Goal: Task Accomplishment & Management: Use online tool/utility

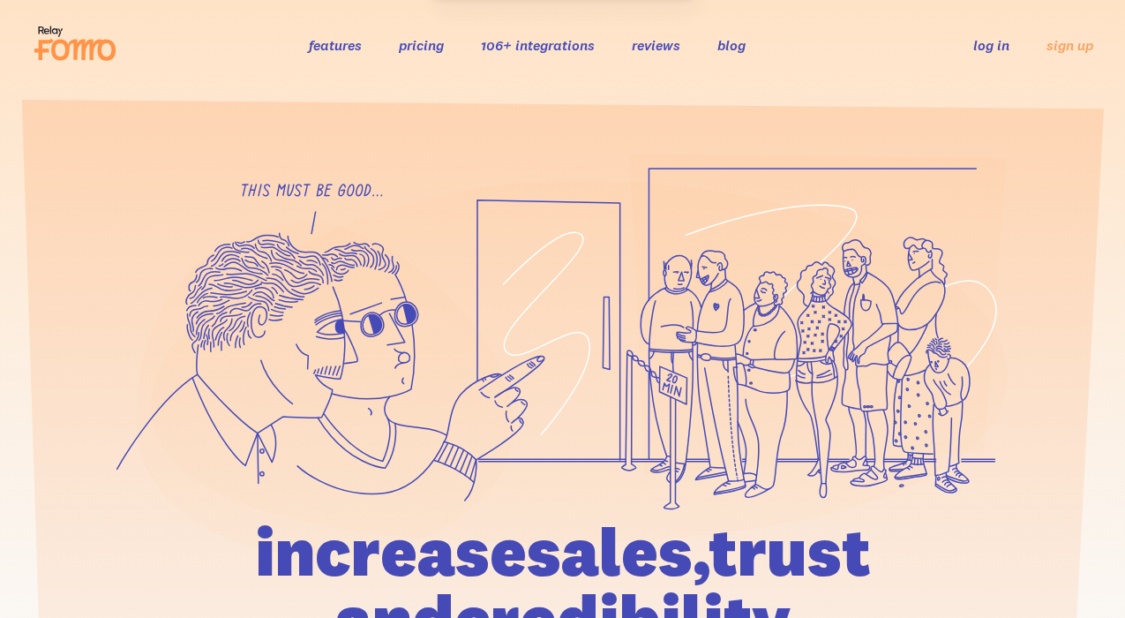
click at [986, 48] on link "log in" at bounding box center [991, 45] width 36 height 18
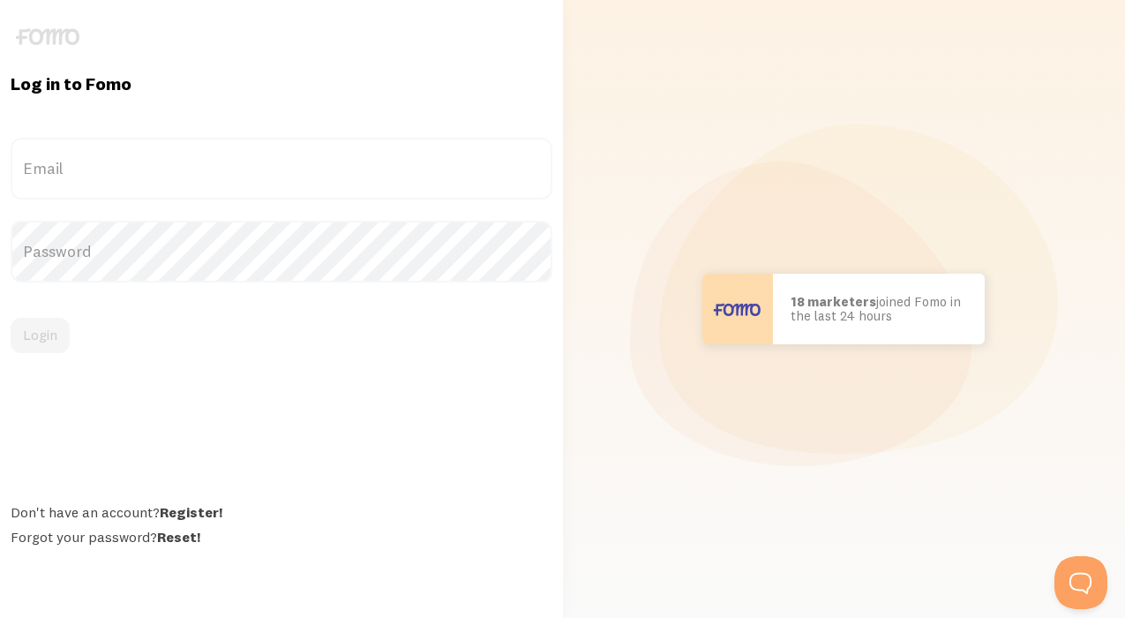
click at [181, 154] on label "Email" at bounding box center [282, 169] width 542 height 62
click at [181, 154] on input "Email" at bounding box center [282, 169] width 542 height 62
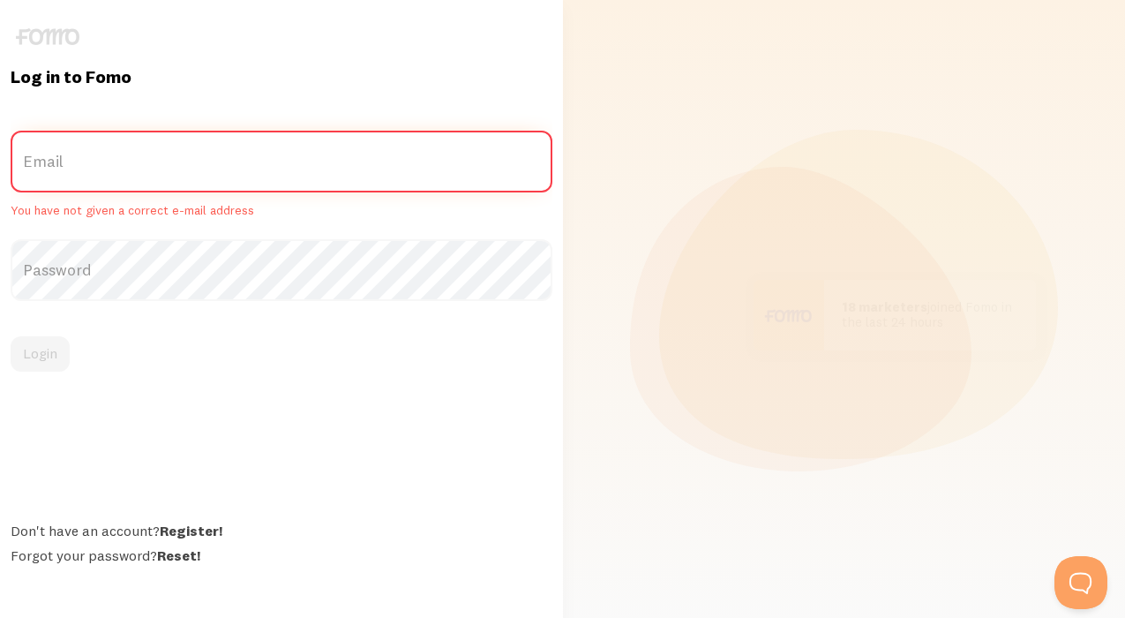
paste input "[EMAIL_ADDRESS][DOMAIN_NAME]"
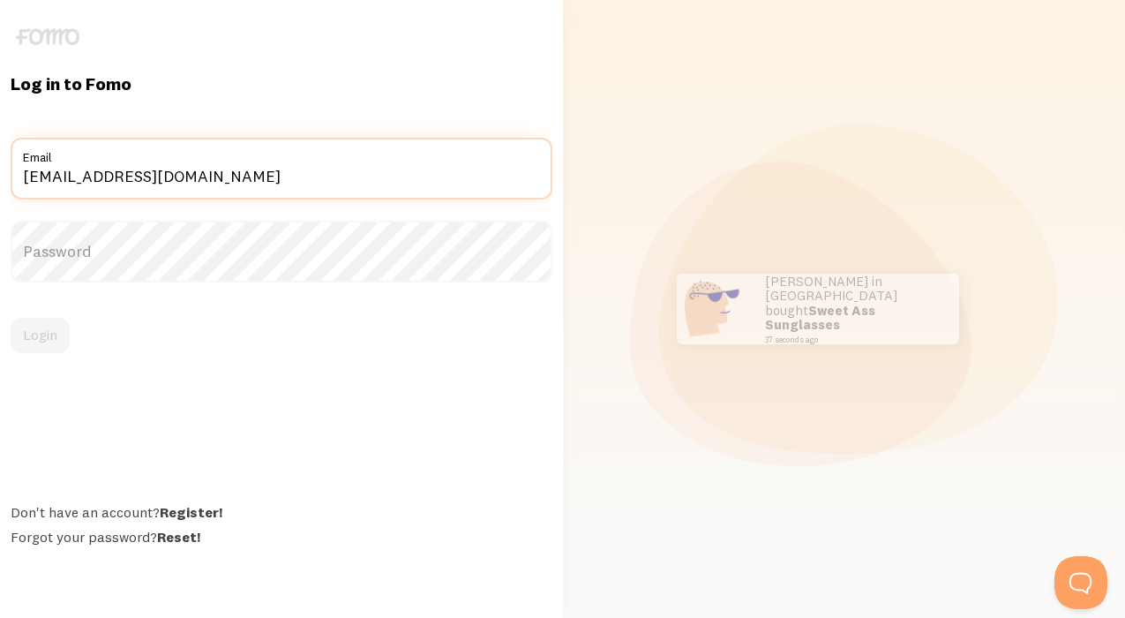
type input "[EMAIL_ADDRESS][DOMAIN_NAME]"
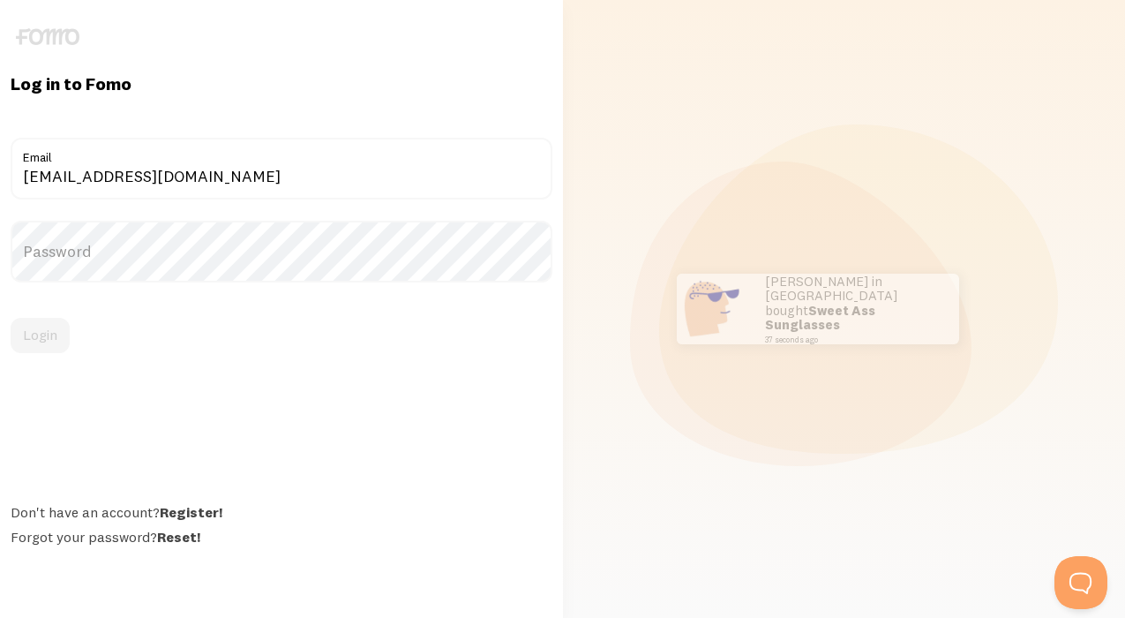
click at [124, 257] on label "Password" at bounding box center [282, 252] width 542 height 62
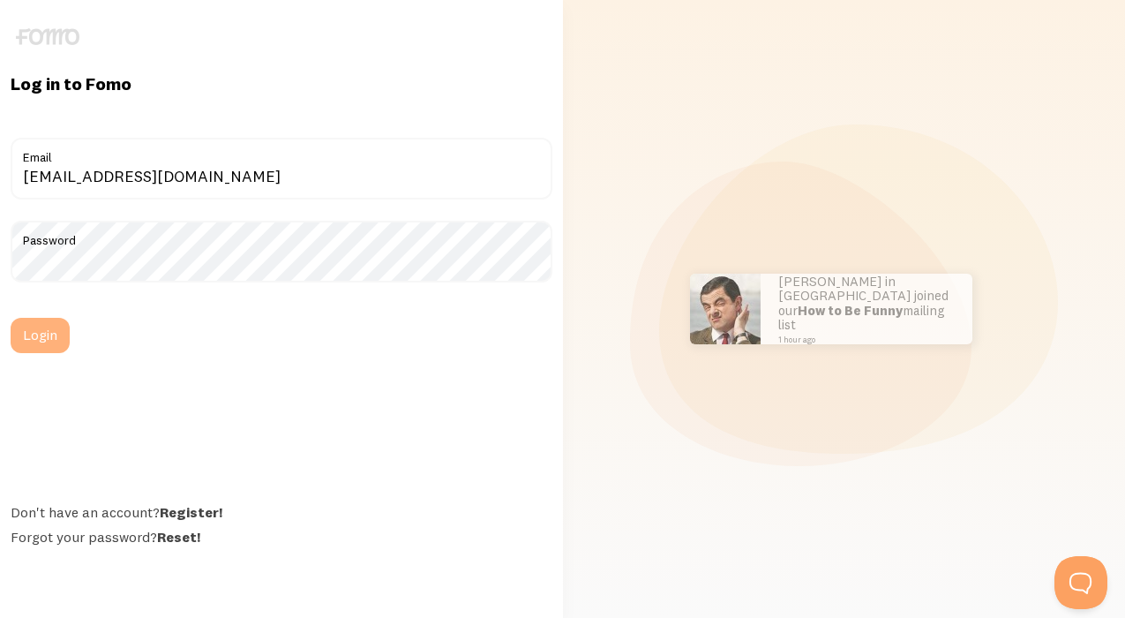
click at [49, 341] on button "Login" at bounding box center [40, 335] width 59 height 35
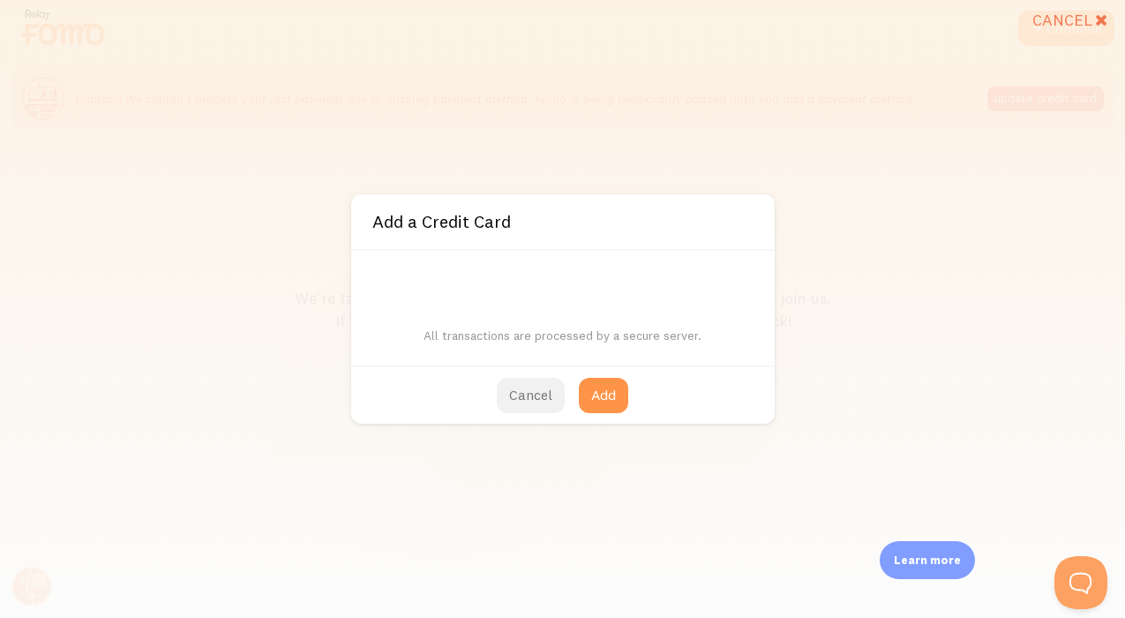
click at [527, 395] on button "Cancel" at bounding box center [531, 395] width 68 height 35
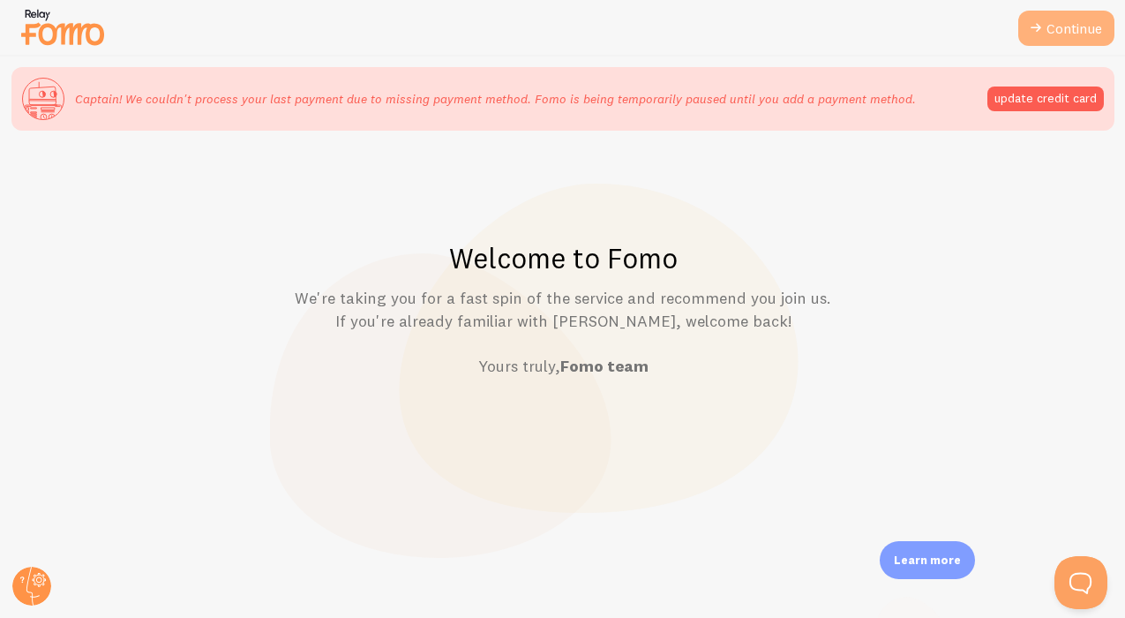
click at [1046, 29] on link "Continue" at bounding box center [1066, 28] width 96 height 35
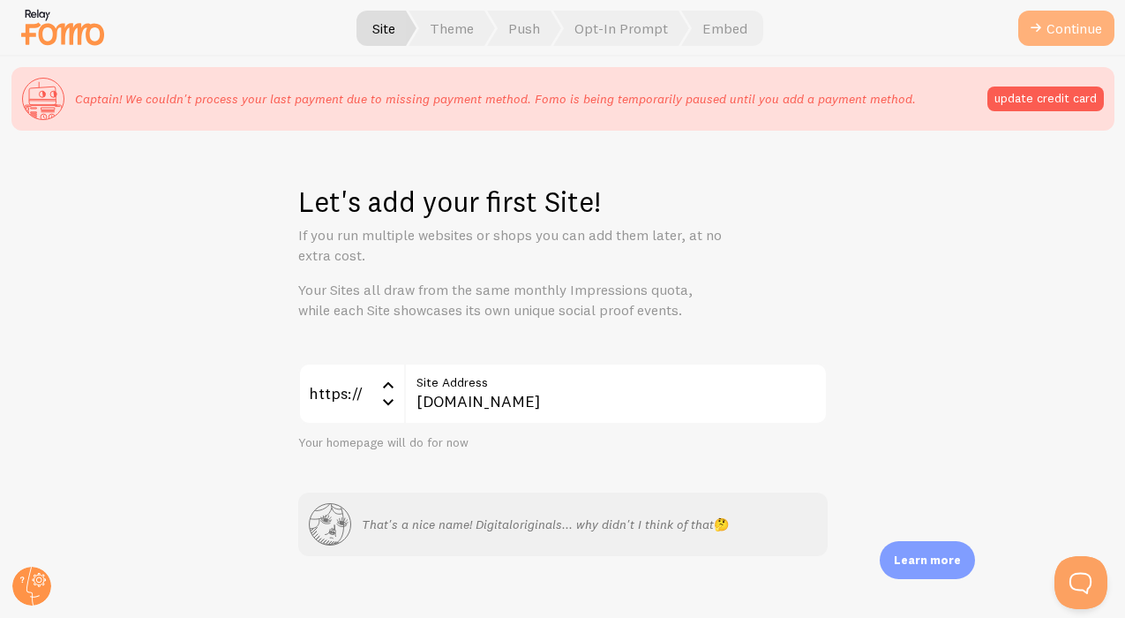
click at [1076, 33] on button "Continue" at bounding box center [1066, 28] width 96 height 35
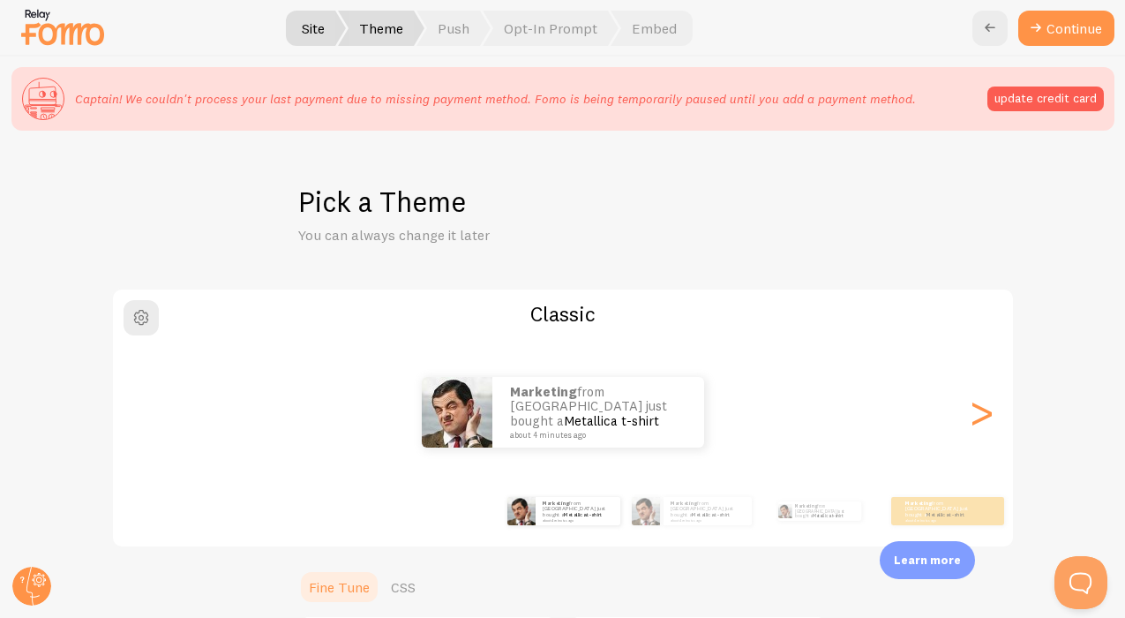
click at [73, 37] on img at bounding box center [63, 26] width 88 height 45
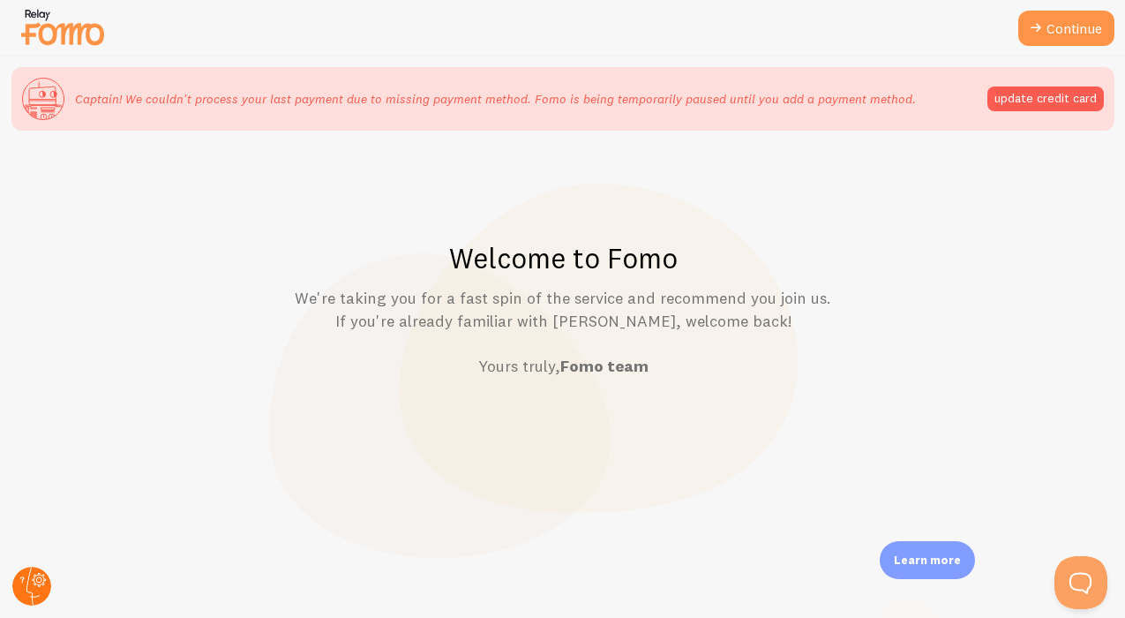
click at [35, 579] on circle at bounding box center [31, 585] width 39 height 39
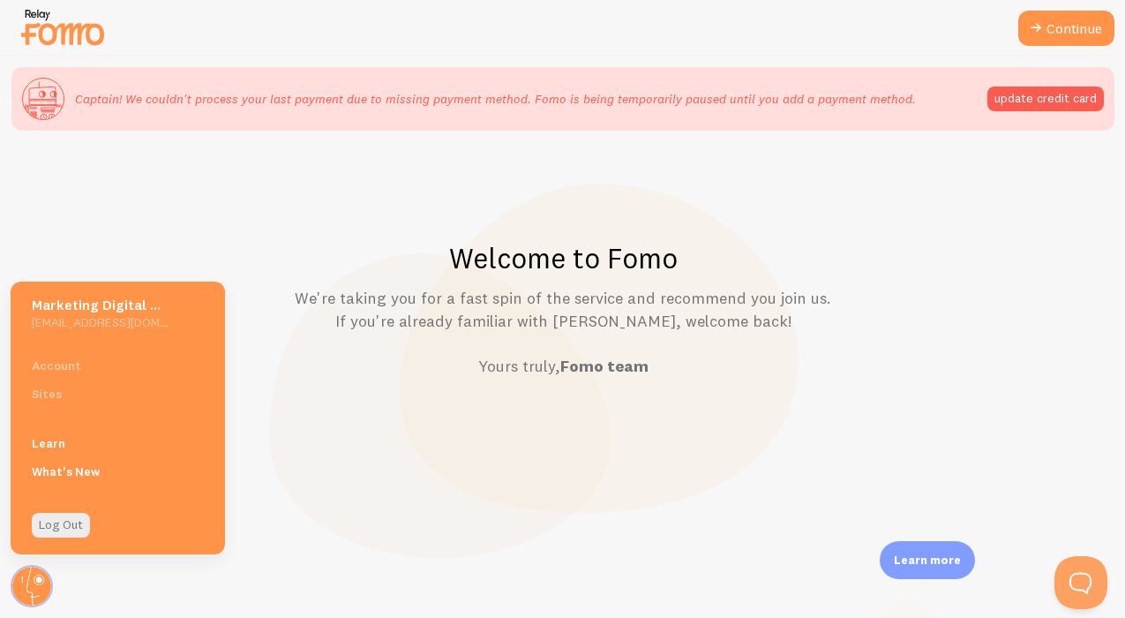
click at [66, 366] on div "Account Sites" at bounding box center [118, 379] width 214 height 56
click at [57, 367] on div "Account Sites" at bounding box center [118, 379] width 214 height 56
click at [61, 367] on div "Account Sites" at bounding box center [118, 379] width 214 height 56
drag, startPoint x: 61, startPoint y: 367, endPoint x: 92, endPoint y: 316, distance: 59.8
click at [65, 361] on div "Account Sites" at bounding box center [118, 379] width 214 height 56
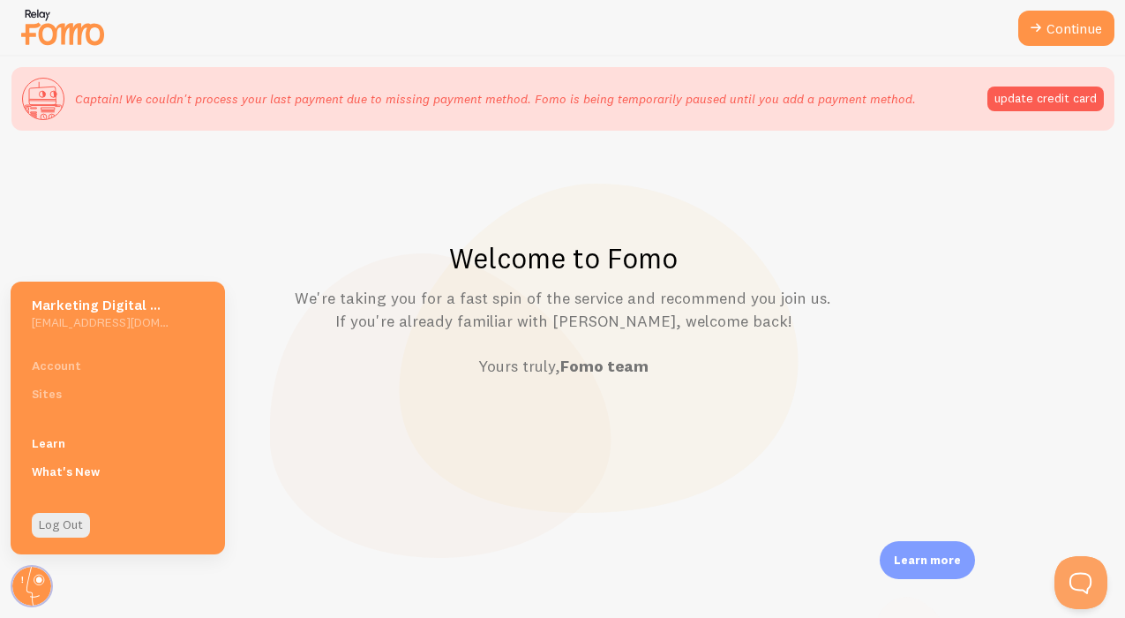
click at [94, 307] on h5 "Marketing Digital Originals" at bounding box center [100, 305] width 137 height 19
drag, startPoint x: 67, startPoint y: 398, endPoint x: 66, endPoint y: 371, distance: 27.4
click at [67, 398] on div "Account Sites" at bounding box center [118, 379] width 214 height 56
click at [66, 363] on div "Account Sites" at bounding box center [118, 379] width 214 height 56
click at [603, 418] on div "Welcome to Fomo We're taking you for a fast spin of the service and recommend y…" at bounding box center [563, 421] width 1124 height 561
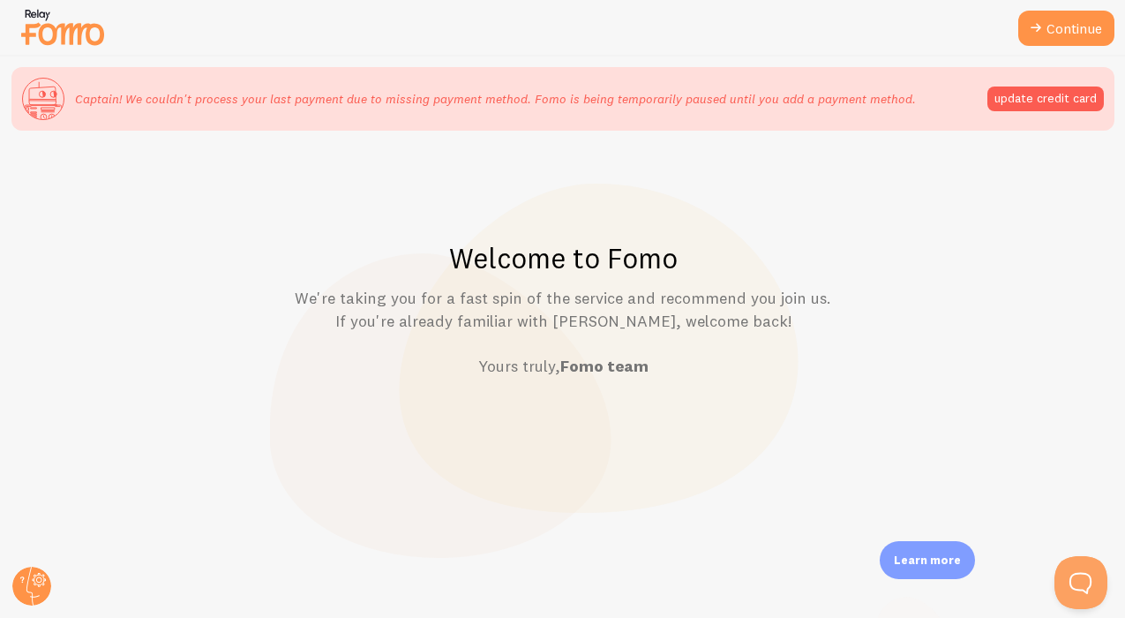
click at [80, 36] on img at bounding box center [63, 26] width 88 height 45
click at [1075, 26] on link "Continue" at bounding box center [1066, 28] width 96 height 35
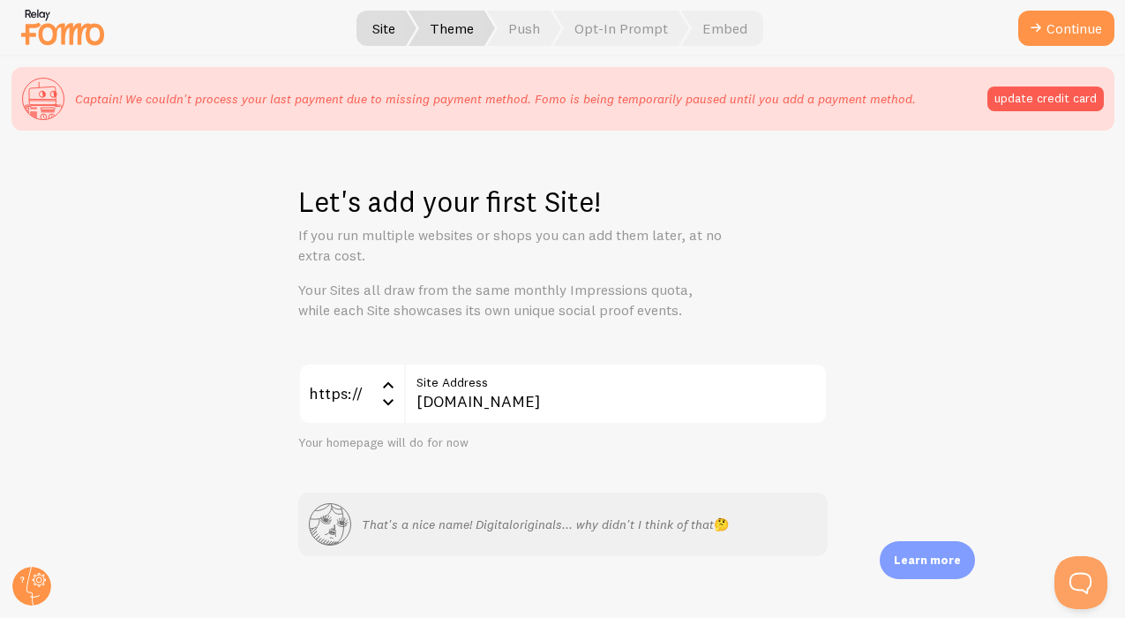
click at [464, 36] on span "Theme" at bounding box center [451, 28] width 86 height 35
click at [531, 37] on span "Push" at bounding box center [524, 28] width 74 height 35
click at [639, 33] on span "Opt-In Prompt" at bounding box center [621, 28] width 136 height 35
